Goal: Task Accomplishment & Management: Use online tool/utility

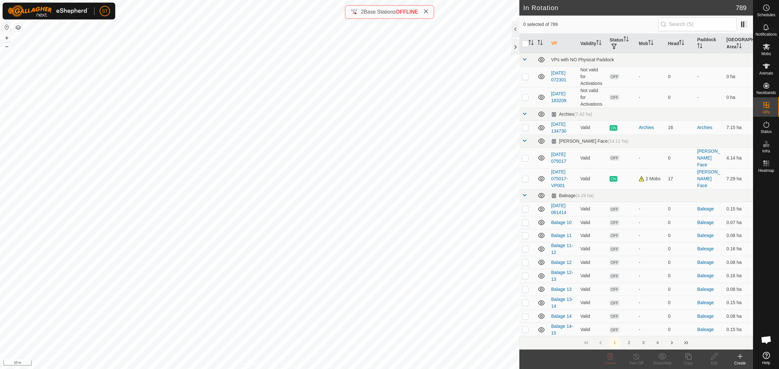
click at [741, 359] on icon at bounding box center [740, 357] width 8 height 8
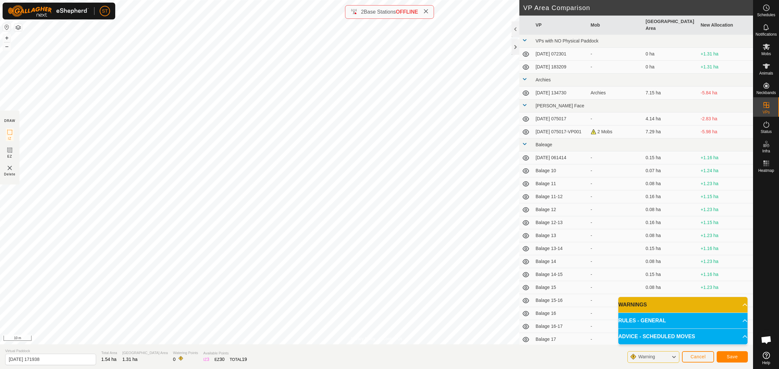
click at [742, 304] on p-accordion-header "WARNINGS" at bounding box center [682, 305] width 129 height 16
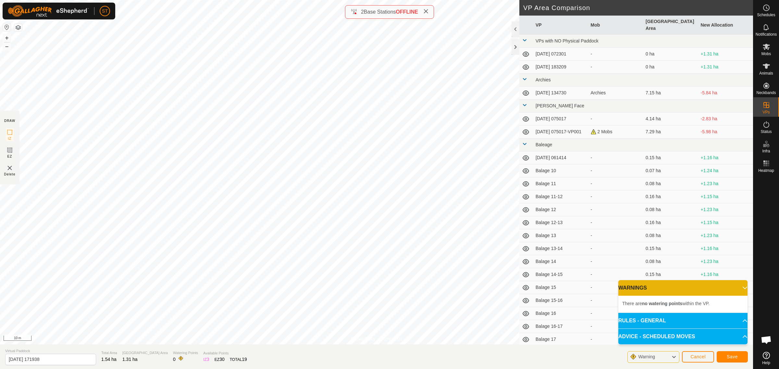
click at [742, 287] on p-accordion-header "WARNINGS" at bounding box center [682, 288] width 129 height 16
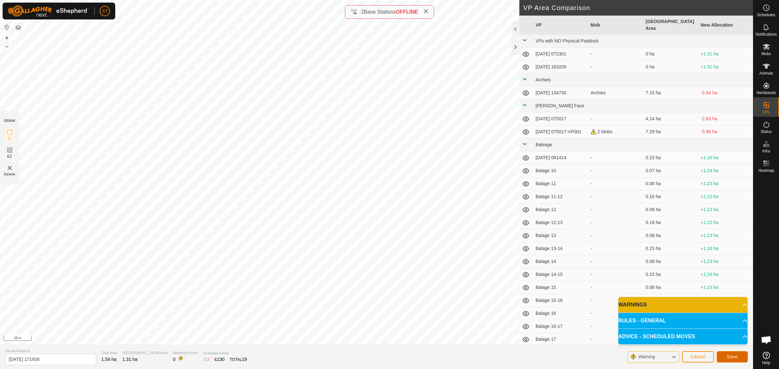
click at [725, 354] on button "Save" at bounding box center [732, 356] width 31 height 11
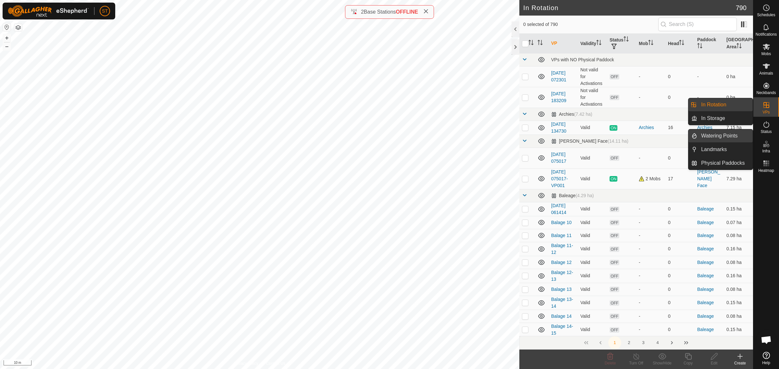
click at [727, 135] on link "Watering Points" at bounding box center [724, 135] width 55 height 13
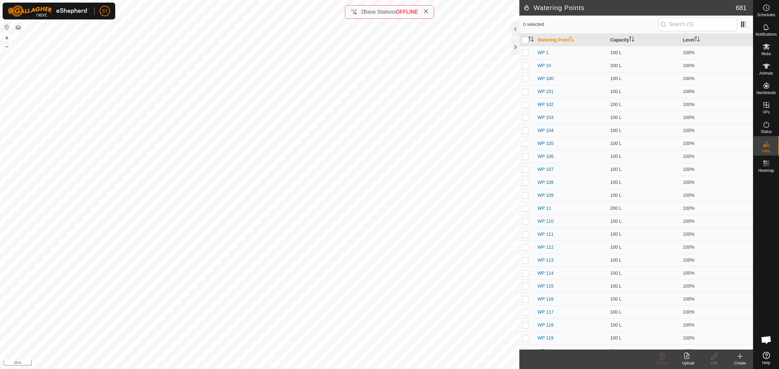
click at [742, 360] on icon at bounding box center [740, 357] width 8 height 8
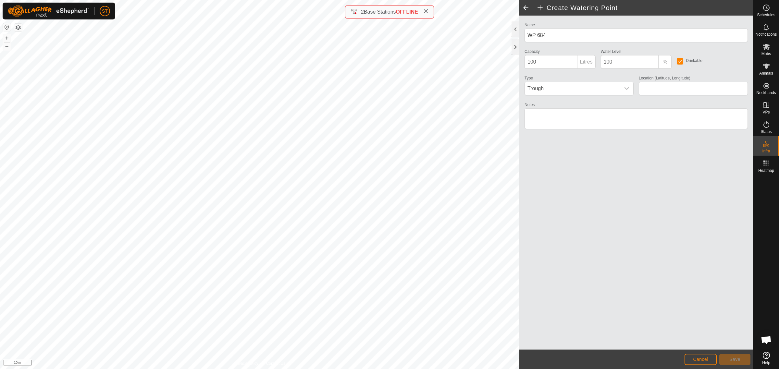
type input "-45.345322, 170.601893"
drag, startPoint x: 544, startPoint y: 60, endPoint x: 520, endPoint y: 62, distance: 24.1
click at [520, 62] on div "Name WP 684 Capacity 100 Litres Water Level 100 % Drinkable Type Trough Locatio…" at bounding box center [636, 183] width 234 height 334
click at [526, 62] on input "100" at bounding box center [550, 62] width 53 height 14
drag, startPoint x: 527, startPoint y: 62, endPoint x: 545, endPoint y: 60, distance: 17.9
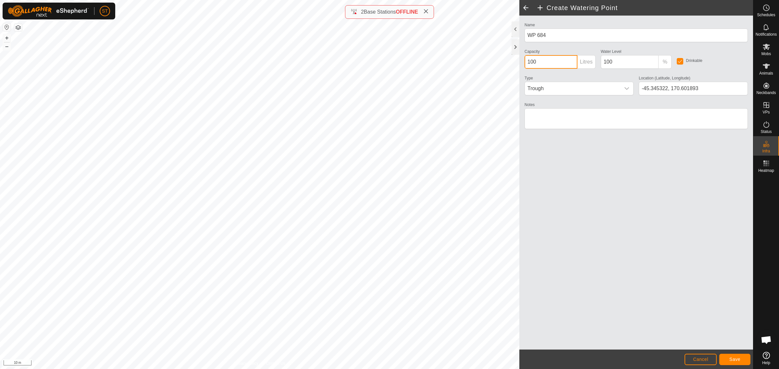
click at [545, 60] on input "100" at bounding box center [550, 62] width 53 height 14
type input "2"
click at [738, 362] on button "Save" at bounding box center [734, 359] width 31 height 11
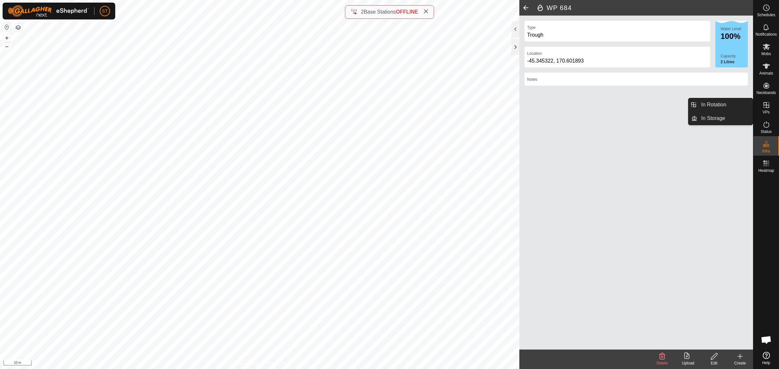
click at [765, 107] on icon at bounding box center [766, 105] width 8 height 8
click at [765, 127] on icon at bounding box center [766, 125] width 8 height 8
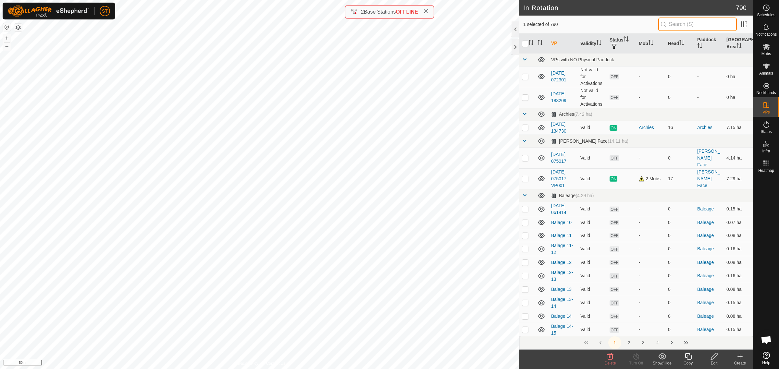
click at [700, 26] on input "text" at bounding box center [697, 25] width 79 height 14
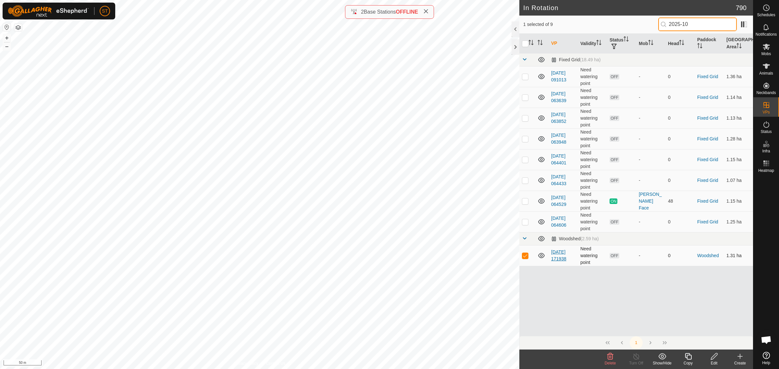
type input "2025-10"
click at [560, 259] on link "[DATE] 171938" at bounding box center [558, 256] width 15 height 12
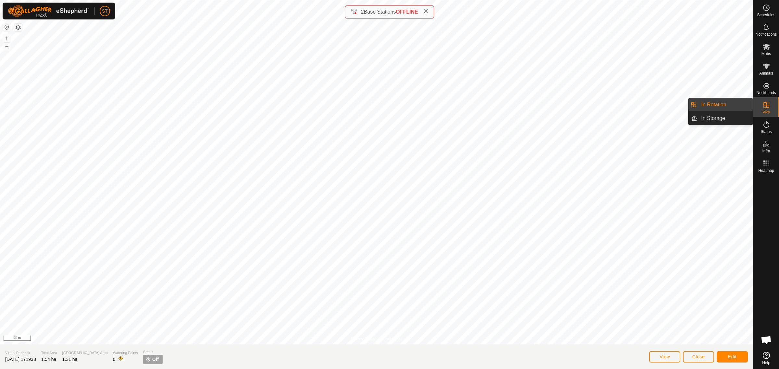
click at [762, 105] on icon at bounding box center [766, 105] width 8 height 8
click at [728, 105] on link "In Rotation" at bounding box center [724, 104] width 55 height 13
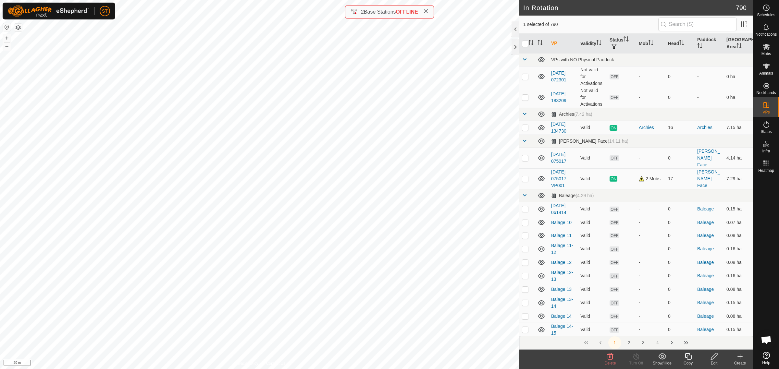
click at [713, 358] on icon at bounding box center [714, 357] width 8 height 8
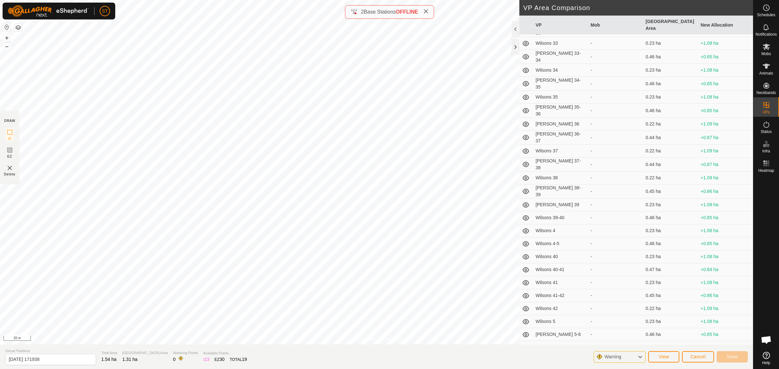
scroll to position [10241, 0]
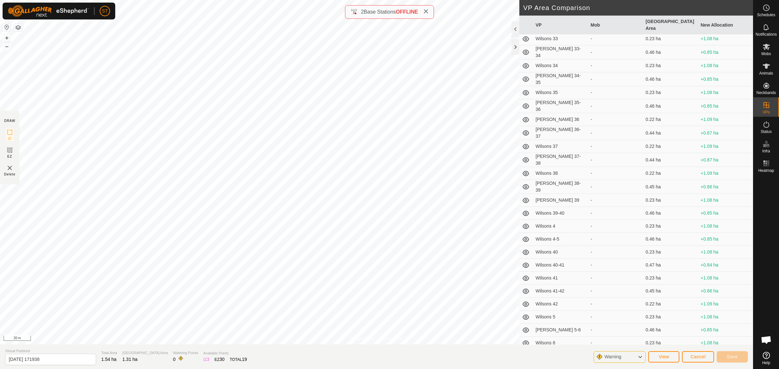
scroll to position [10227, 0]
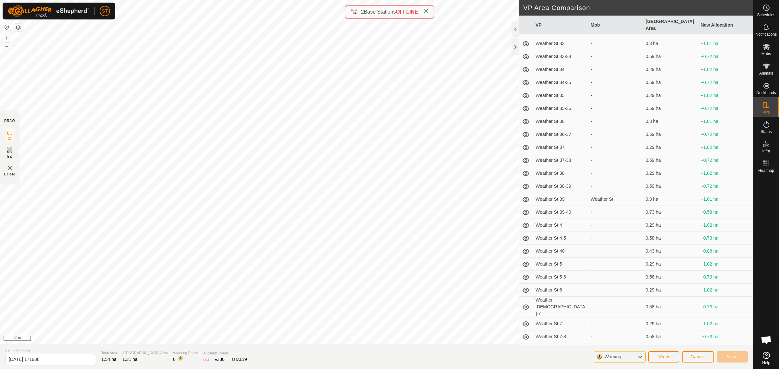
scroll to position [9010, 0]
click at [697, 357] on span "Cancel" at bounding box center [697, 356] width 15 height 5
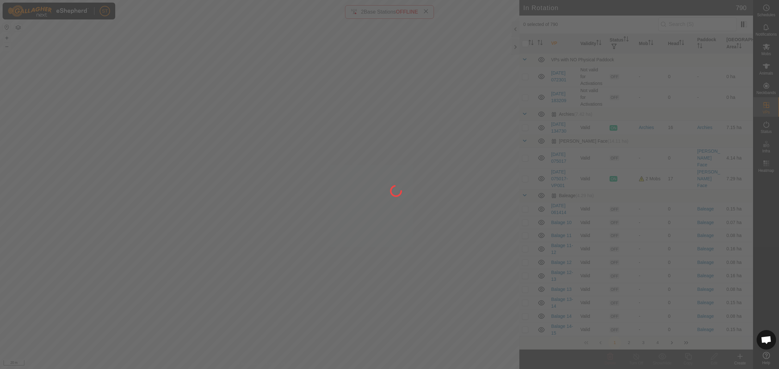
drag, startPoint x: 138, startPoint y: 201, endPoint x: 185, endPoint y: 197, distance: 46.9
click at [185, 197] on div at bounding box center [389, 184] width 779 height 369
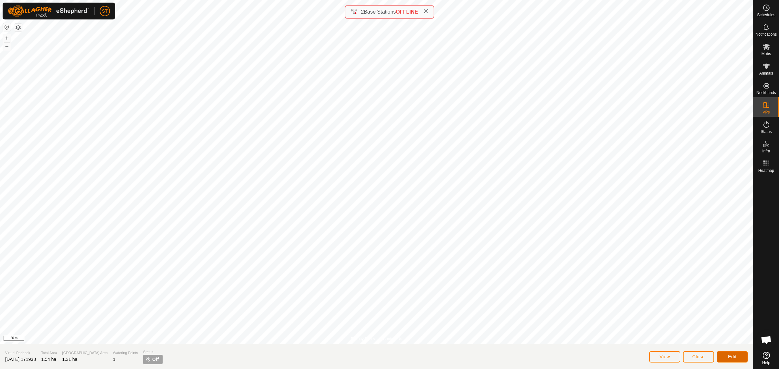
click at [732, 357] on span "Edit" at bounding box center [732, 356] width 8 height 5
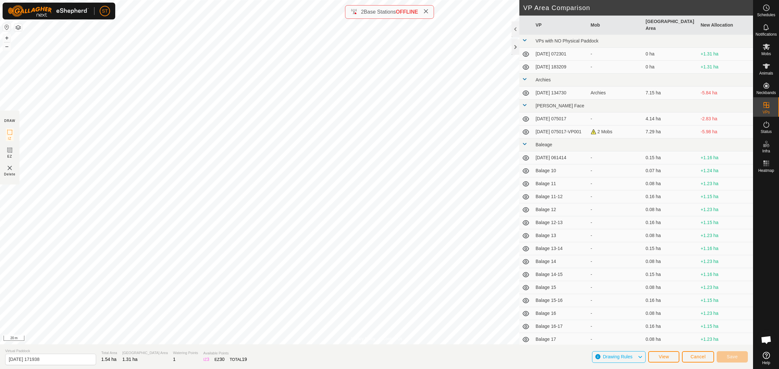
click at [629, 357] on span "Drawing Rules" at bounding box center [618, 356] width 30 height 5
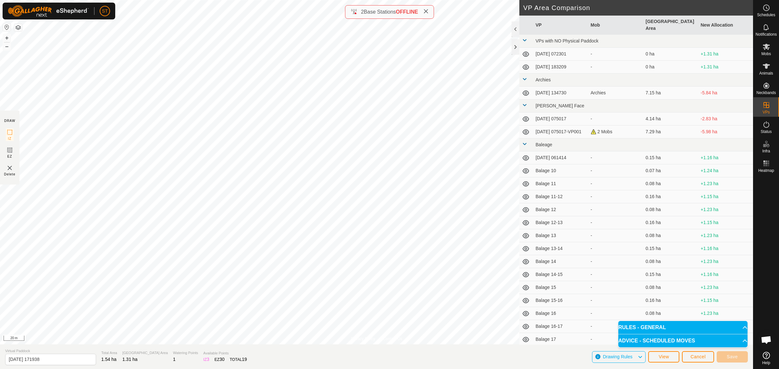
click at [653, 329] on p-accordion-header "RULES - GENERAL" at bounding box center [682, 327] width 129 height 13
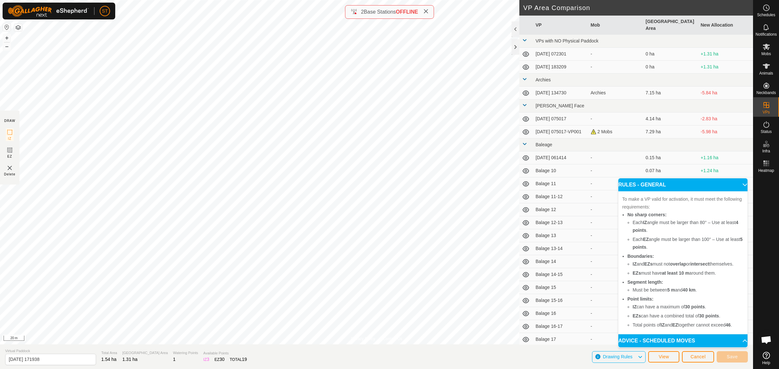
click at [653, 338] on p-accordion-header "ADVICE - SCHEDULED MOVES" at bounding box center [682, 341] width 129 height 13
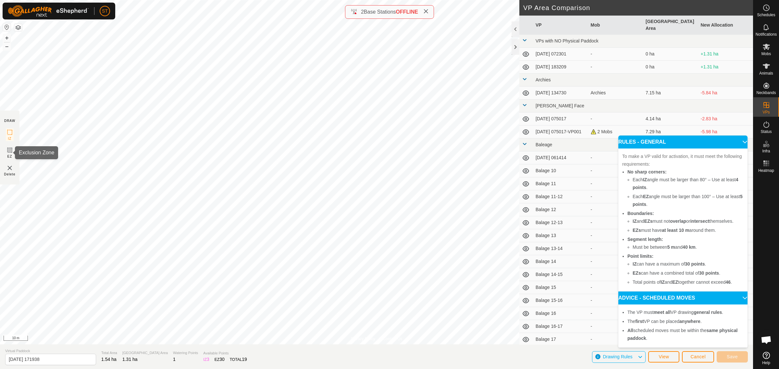
click at [8, 149] on icon at bounding box center [10, 150] width 4 height 4
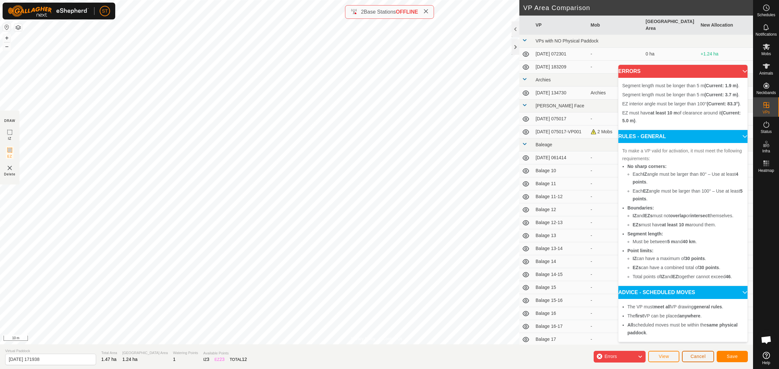
click at [694, 358] on span "Cancel" at bounding box center [697, 356] width 15 height 5
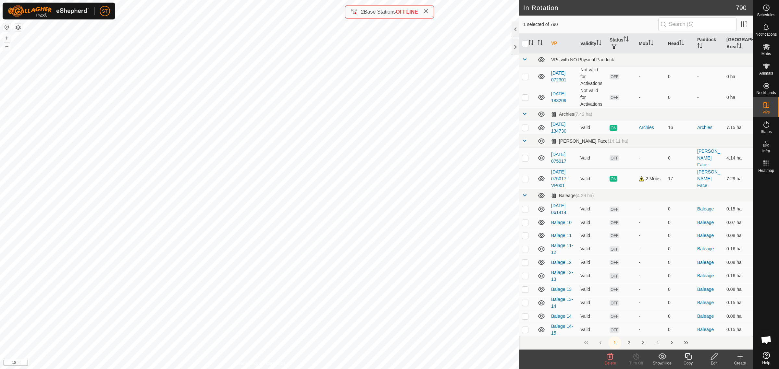
click at [712, 356] on icon at bounding box center [714, 357] width 8 height 8
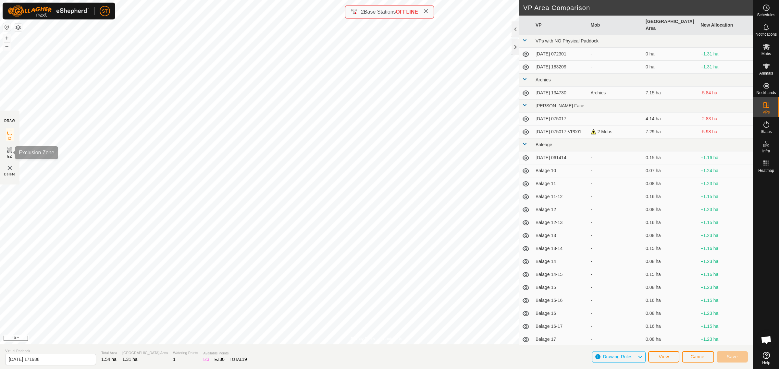
click at [7, 154] on span "EZ" at bounding box center [9, 156] width 5 height 5
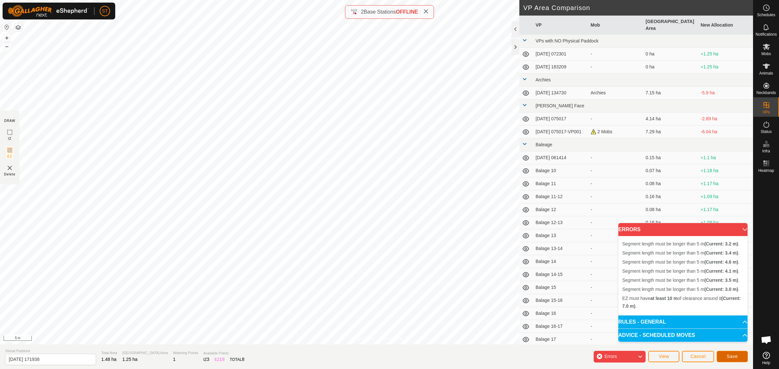
click at [729, 354] on span "Save" at bounding box center [732, 356] width 11 height 5
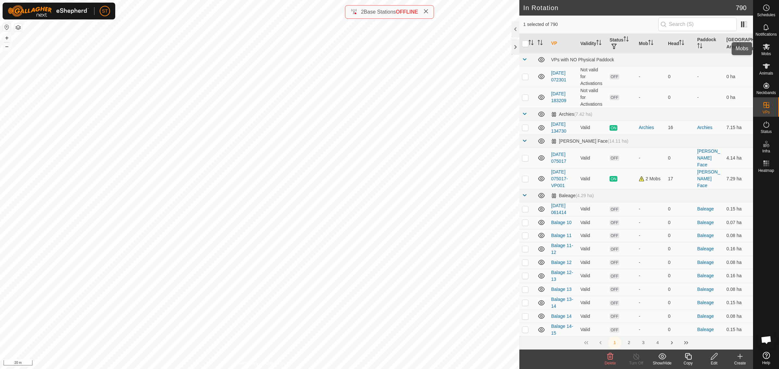
click at [772, 48] on div "Mobs" at bounding box center [766, 48] width 26 height 19
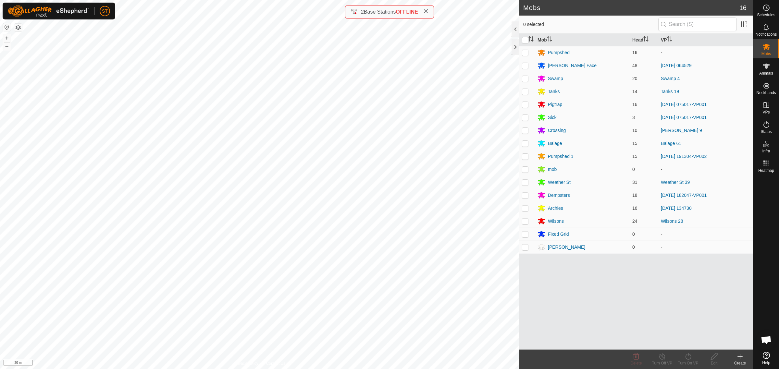
click at [525, 54] on p-checkbox at bounding box center [525, 52] width 6 height 5
checkbox input "true"
click at [687, 357] on icon at bounding box center [688, 357] width 8 height 8
click at [689, 341] on link "Now" at bounding box center [707, 342] width 64 height 13
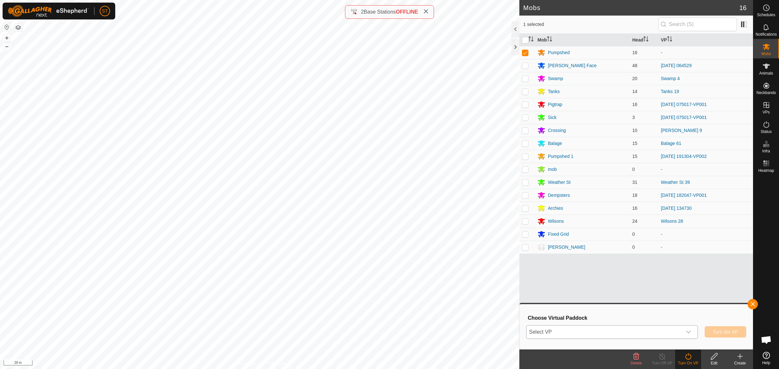
click at [690, 331] on icon "dropdown trigger" at bounding box center [688, 332] width 5 height 3
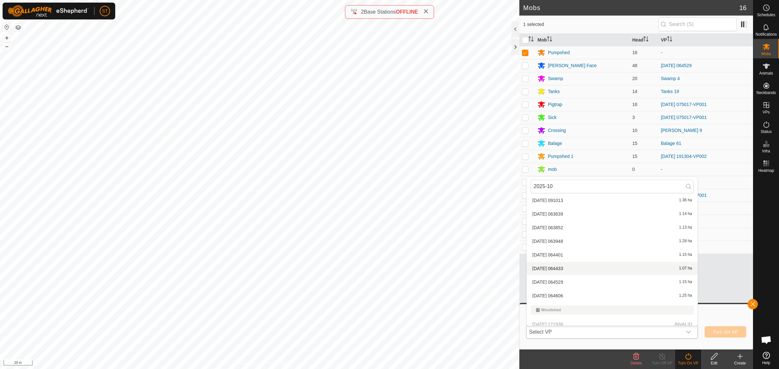
scroll to position [22, 0]
type input "2025-10"
click at [553, 318] on p-selectitem "[DATE] 171938 INVALID" at bounding box center [612, 319] width 171 height 13
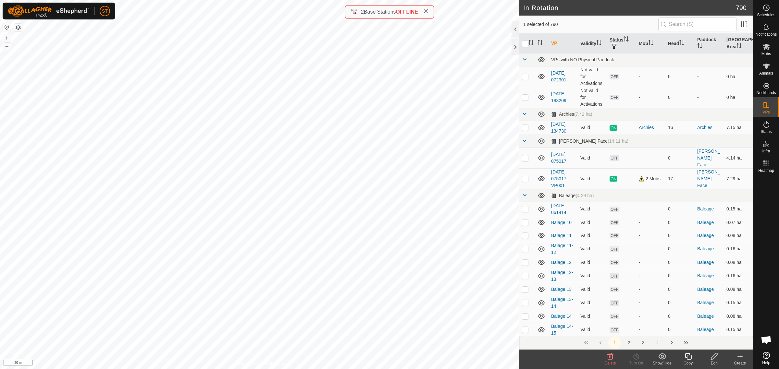
click at [714, 356] on icon at bounding box center [714, 357] width 8 height 8
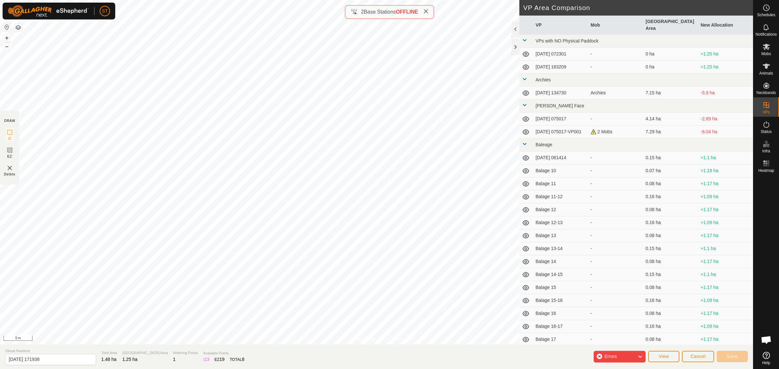
click at [630, 355] on div "Errors" at bounding box center [620, 357] width 52 height 12
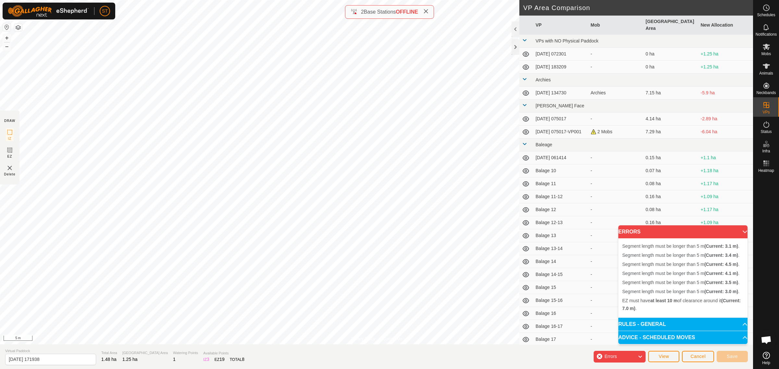
click at [742, 232] on p-accordion-header "ERRORS" at bounding box center [682, 232] width 129 height 13
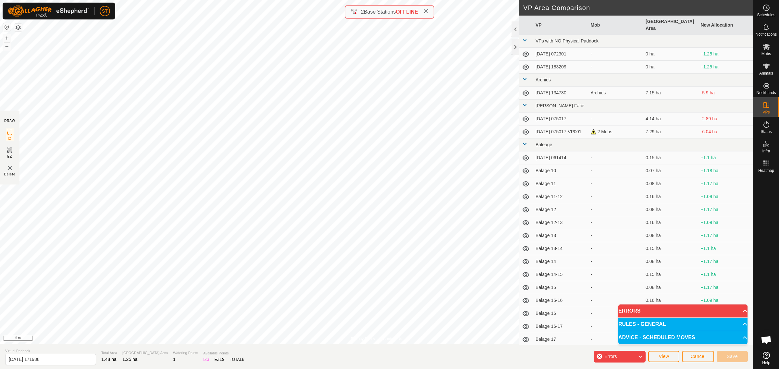
click at [8, 169] on img at bounding box center [10, 168] width 8 height 8
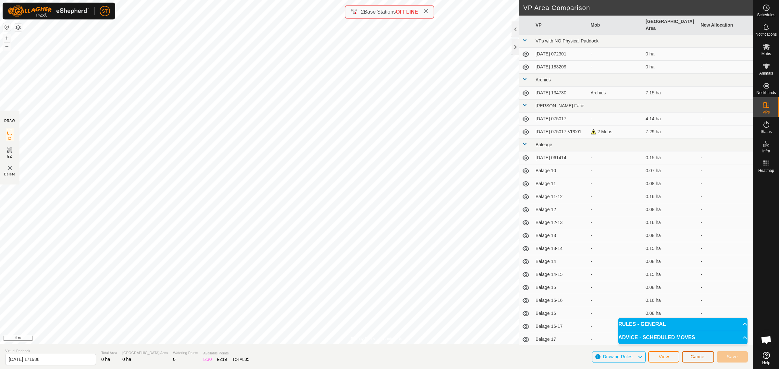
click at [692, 356] on span "Cancel" at bounding box center [697, 356] width 15 height 5
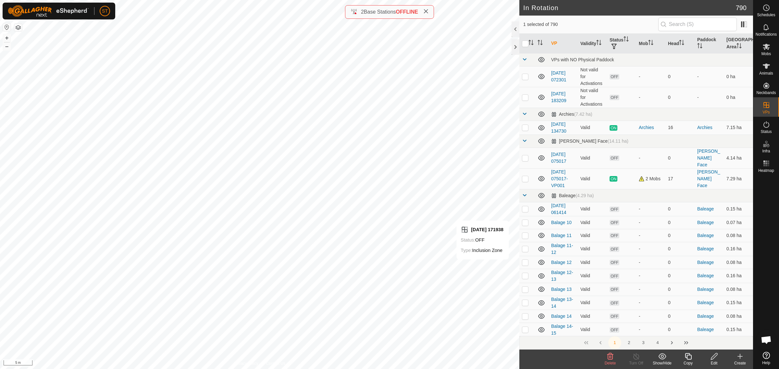
click at [714, 360] on icon at bounding box center [714, 357] width 8 height 8
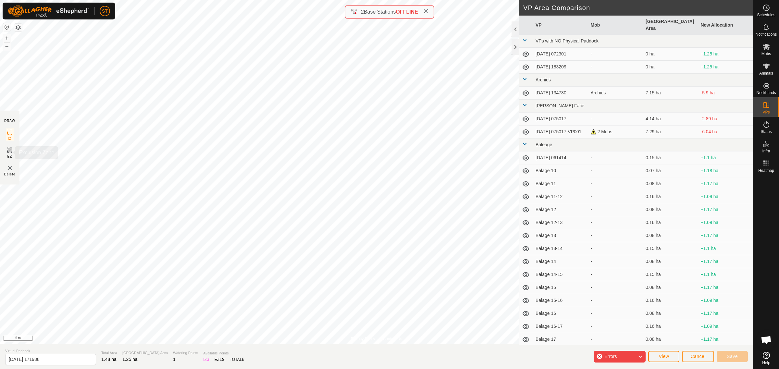
click at [12, 153] on icon at bounding box center [10, 150] width 8 height 8
click at [9, 167] on img at bounding box center [10, 168] width 8 height 8
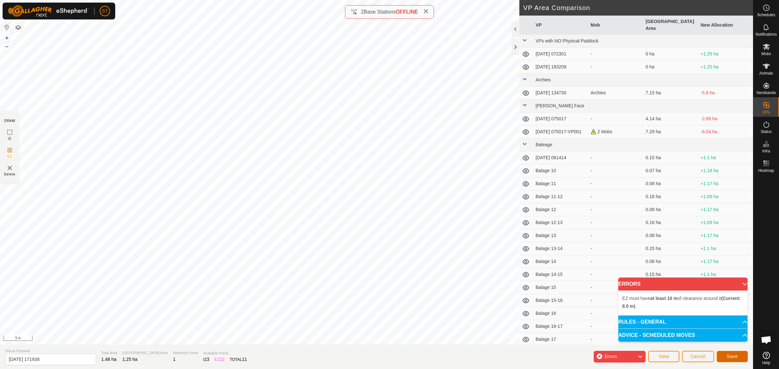
click at [732, 354] on span "Save" at bounding box center [732, 356] width 11 height 5
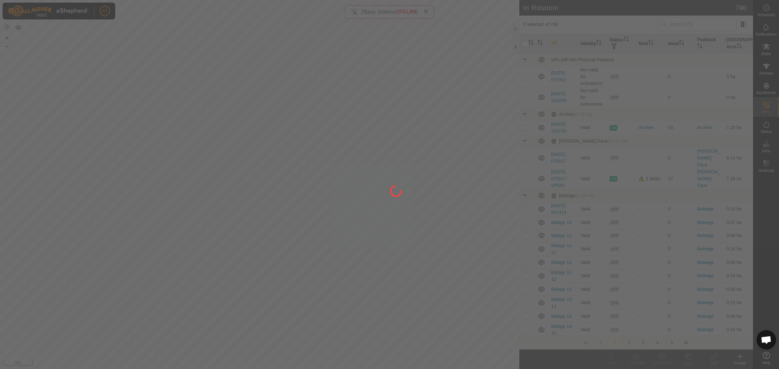
drag, startPoint x: 84, startPoint y: 239, endPoint x: 174, endPoint y: 227, distance: 91.3
click at [174, 227] on div at bounding box center [389, 184] width 779 height 369
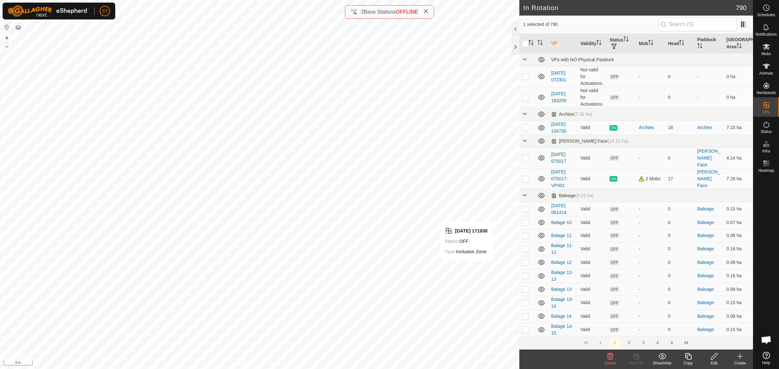
click at [715, 361] on div "Edit" at bounding box center [714, 364] width 26 height 6
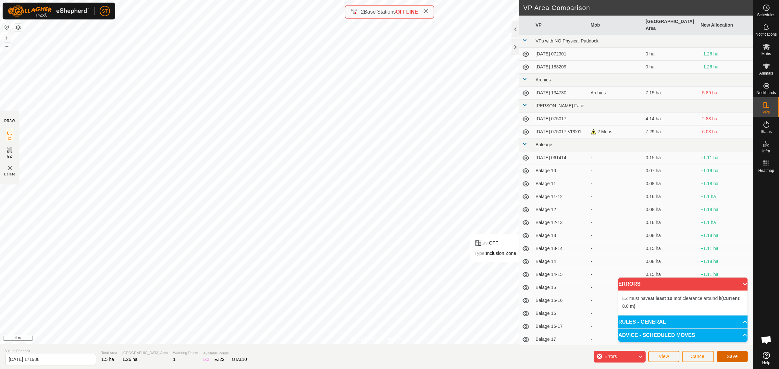
click at [732, 356] on span "Save" at bounding box center [732, 356] width 11 height 5
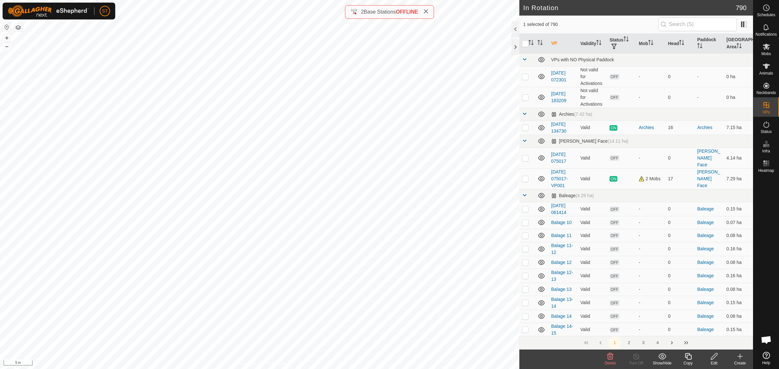
click at [713, 358] on icon at bounding box center [714, 357] width 8 height 8
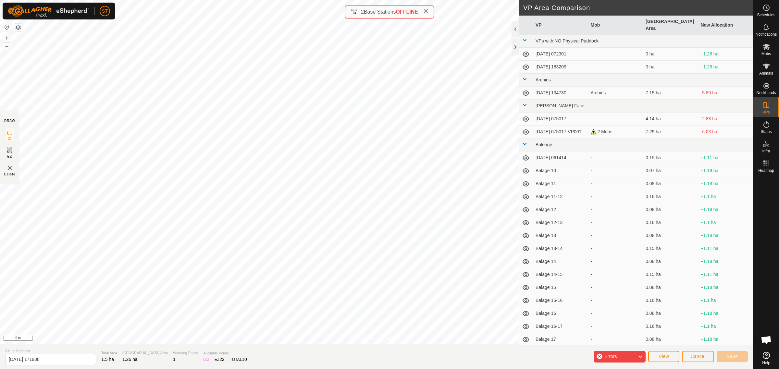
click at [640, 357] on icon at bounding box center [639, 357] width 5 height 8
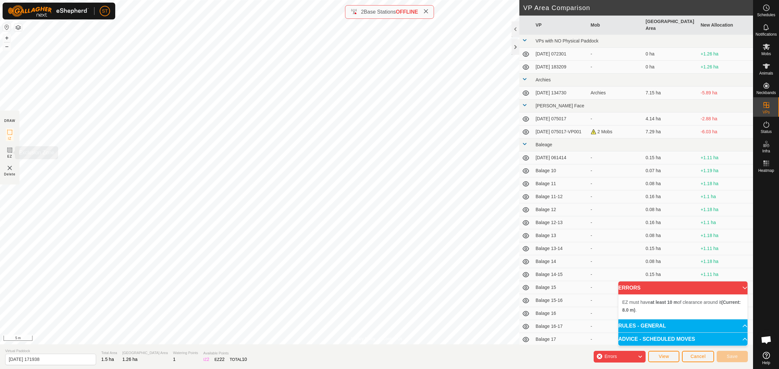
click at [7, 150] on icon at bounding box center [10, 150] width 8 height 8
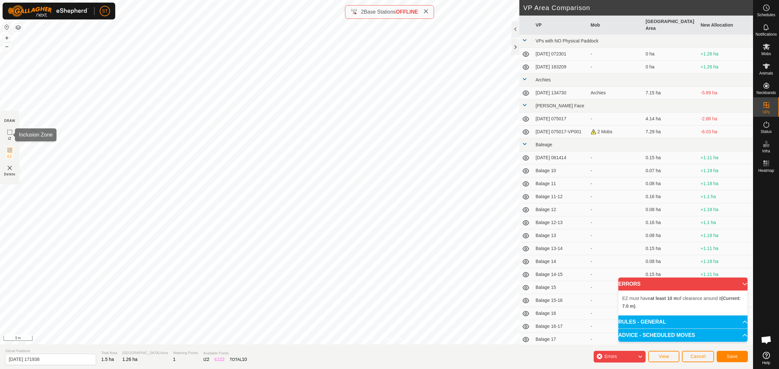
click at [9, 130] on rect at bounding box center [9, 132] width 5 height 5
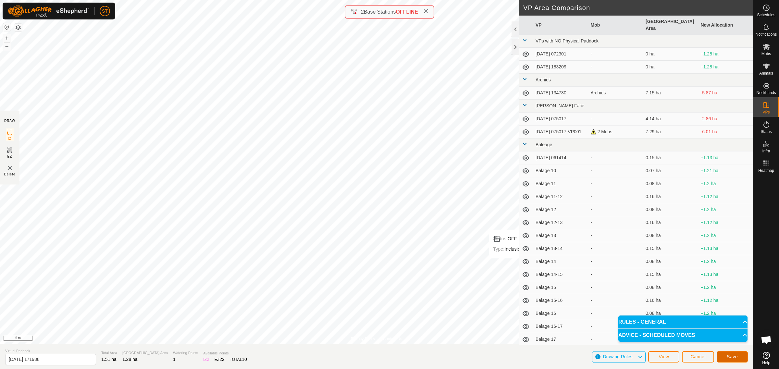
click at [731, 354] on span "Save" at bounding box center [732, 356] width 11 height 5
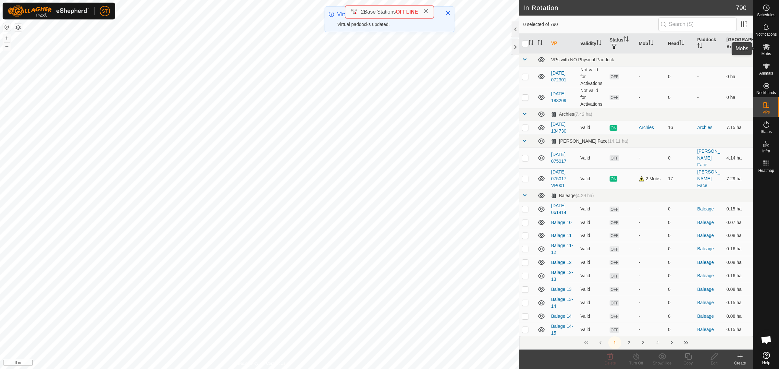
click at [766, 49] on icon at bounding box center [766, 47] width 8 height 8
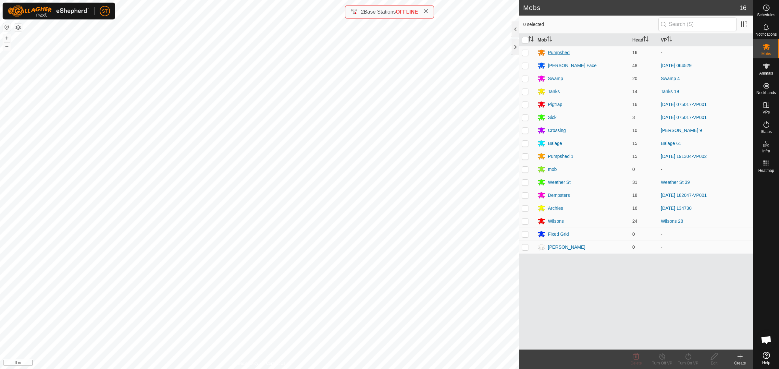
click at [564, 51] on div "Pumpshed" at bounding box center [559, 52] width 22 height 7
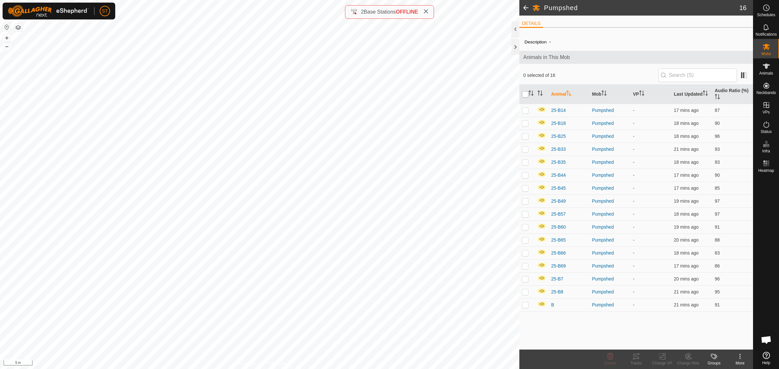
click at [527, 93] on input "checkbox" at bounding box center [525, 94] width 6 height 6
checkbox input "true"
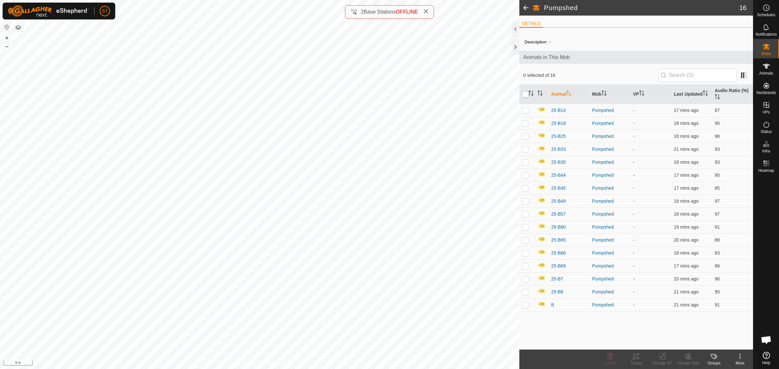
checkbox input "true"
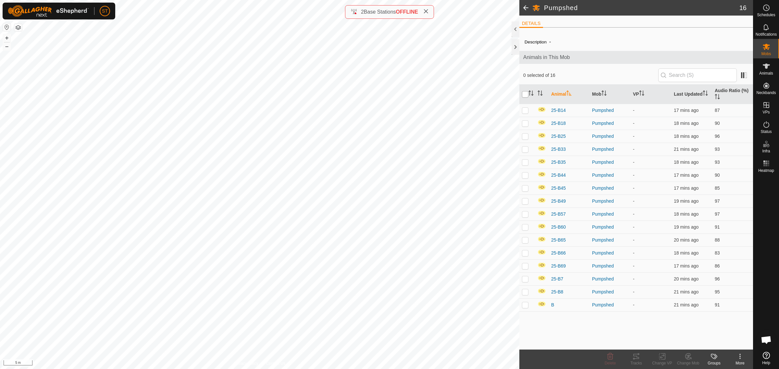
checkbox input "true"
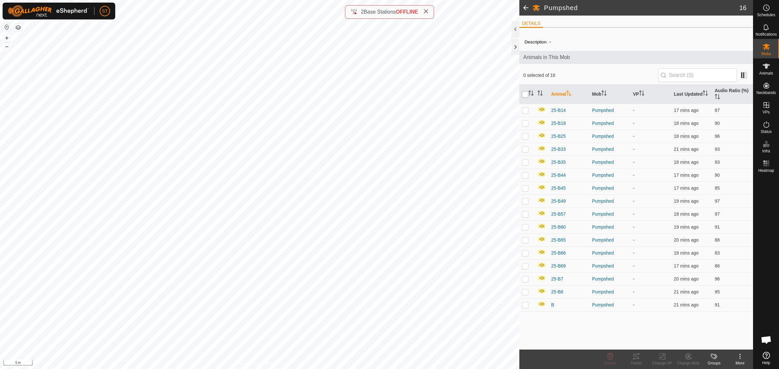
checkbox input "true"
click at [663, 360] on icon at bounding box center [663, 357] width 3 height 6
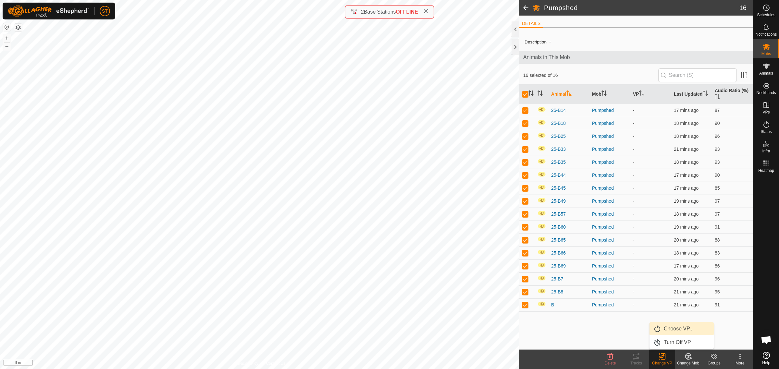
click at [671, 329] on link "Choose VP..." at bounding box center [681, 329] width 64 height 13
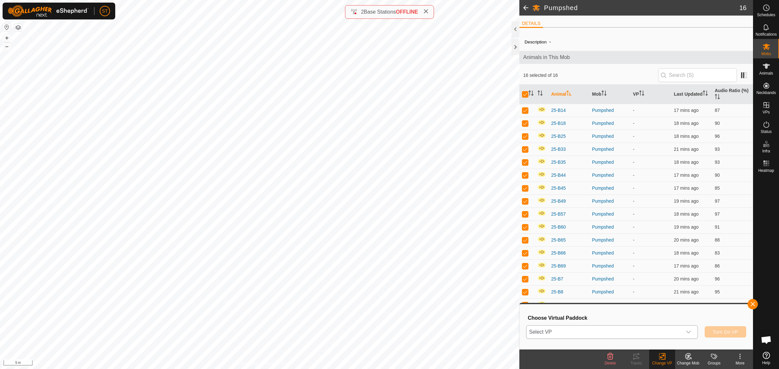
click at [654, 330] on span "Select VP" at bounding box center [603, 332] width 155 height 13
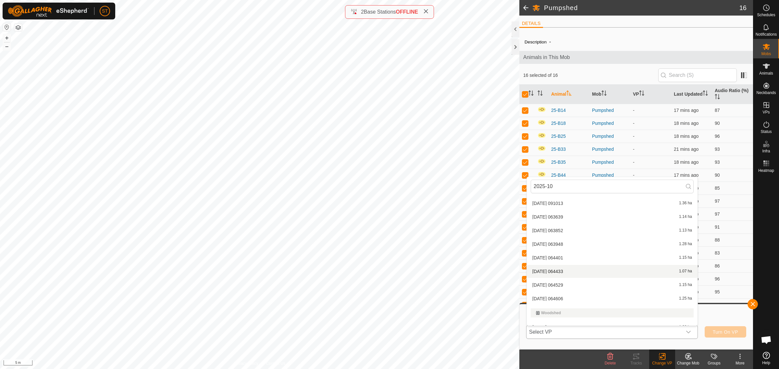
scroll to position [22, 0]
type input "2025-10"
click at [575, 319] on li "[DATE] 171938 1.28 ha" at bounding box center [612, 319] width 171 height 13
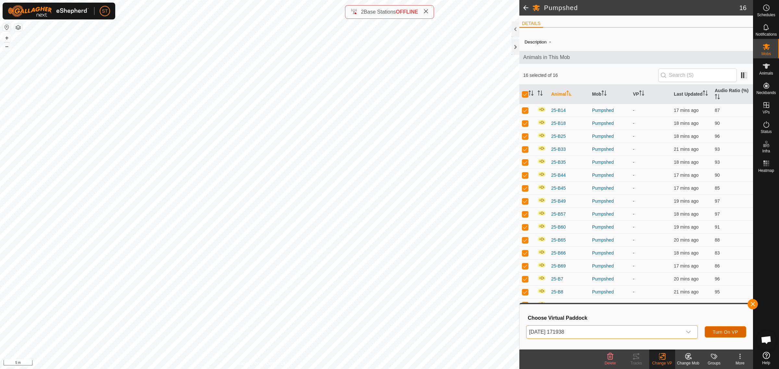
click at [737, 331] on span "Turn On VP" at bounding box center [725, 332] width 25 height 5
